Goal: Understand process/instructions: Learn how to perform a task or action

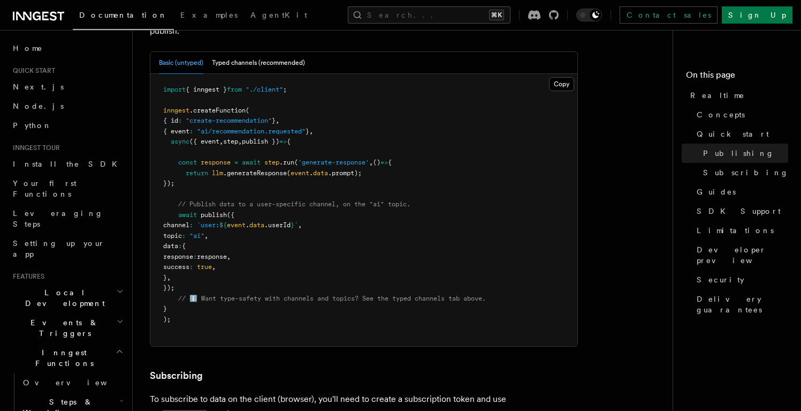
scroll to position [1085, 0]
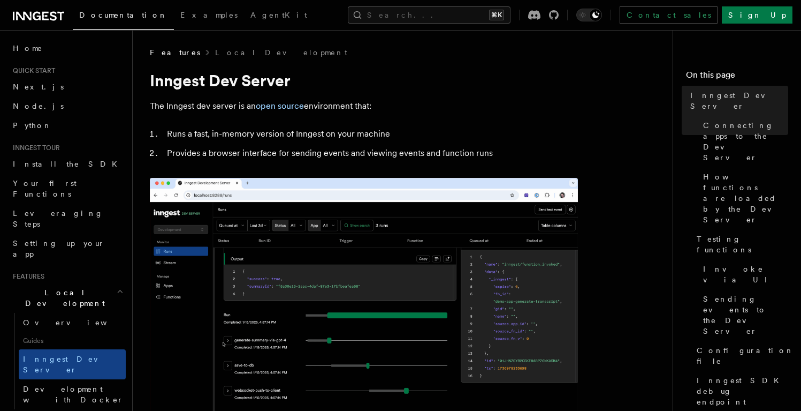
drag, startPoint x: 170, startPoint y: 292, endPoint x: 252, endPoint y: 293, distance: 81.4
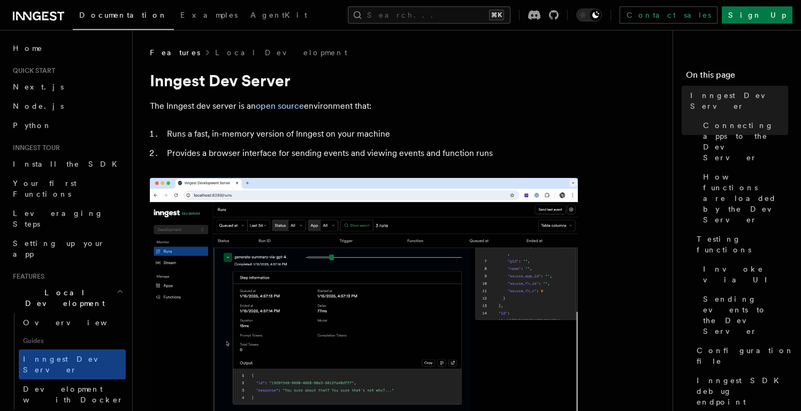
copy span "npx inngest-cli@latest dev"
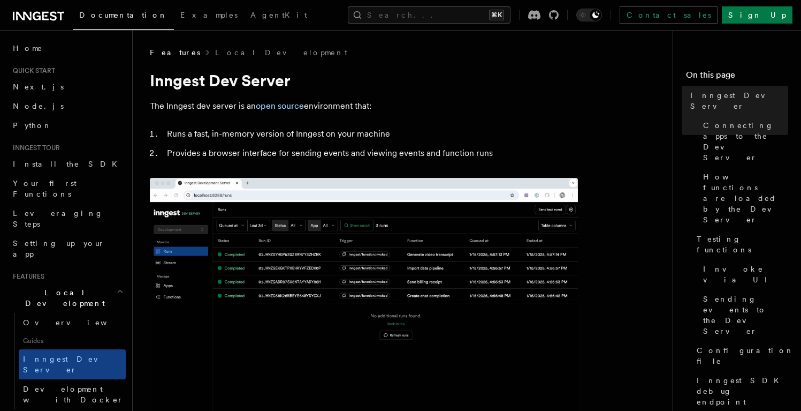
copy article "npx inngest-cli@latest dev -u http://localhost: 3000 /api/inngest"
